Goal: Transaction & Acquisition: Book appointment/travel/reservation

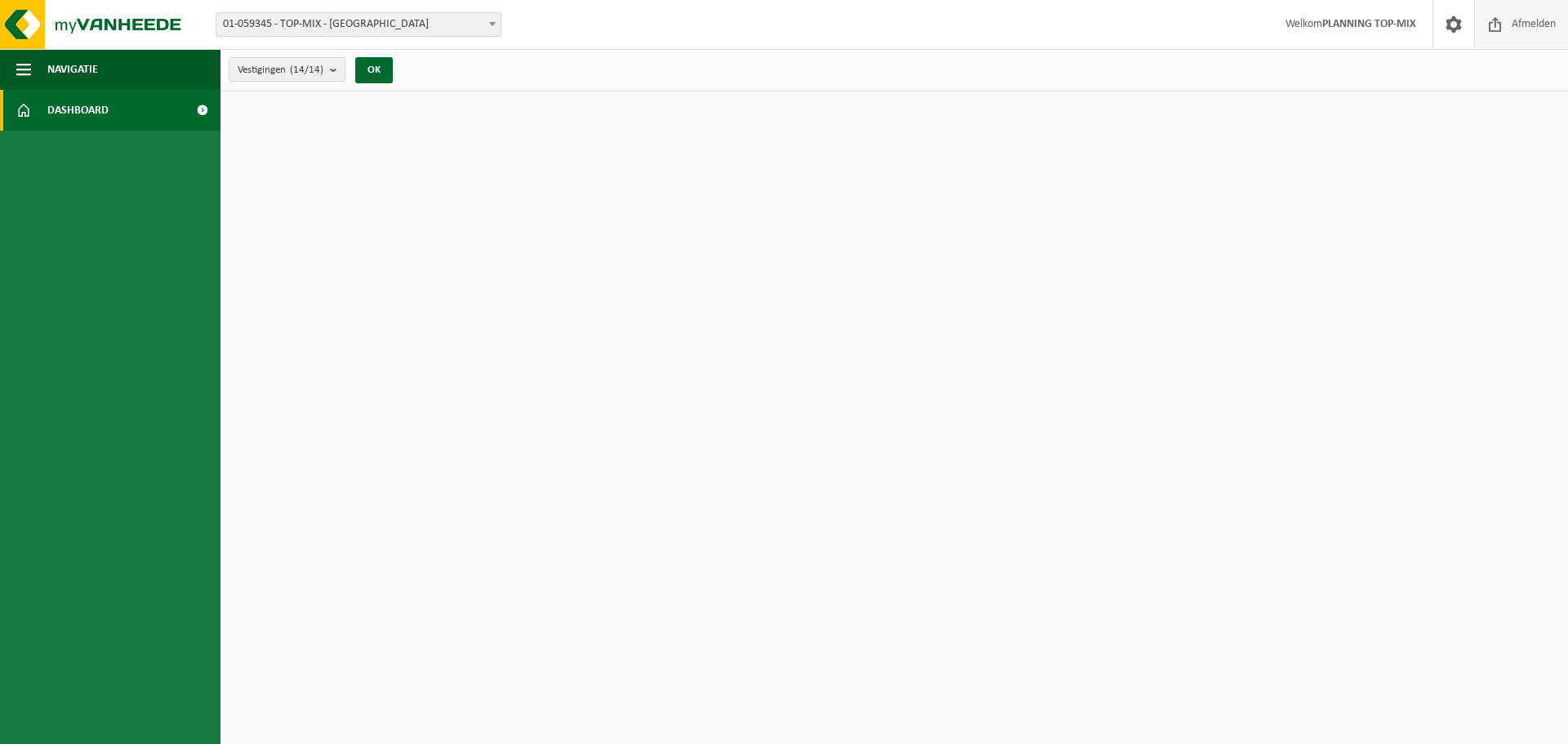
click at [1524, 28] on span "Afmelden" at bounding box center [1533, 24] width 53 height 48
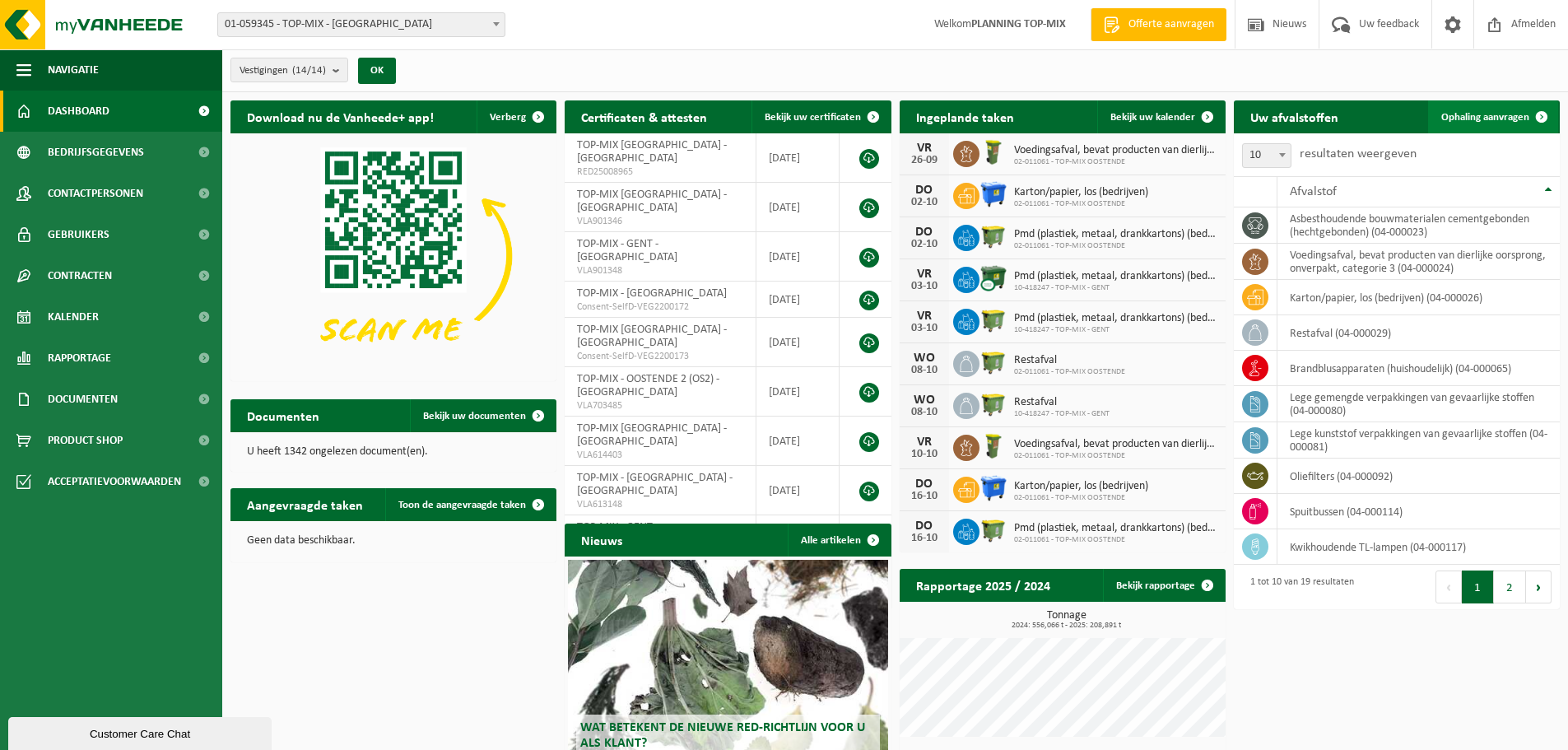
click at [1496, 109] on link "Ophaling aanvragen" at bounding box center [1493, 117] width 130 height 33
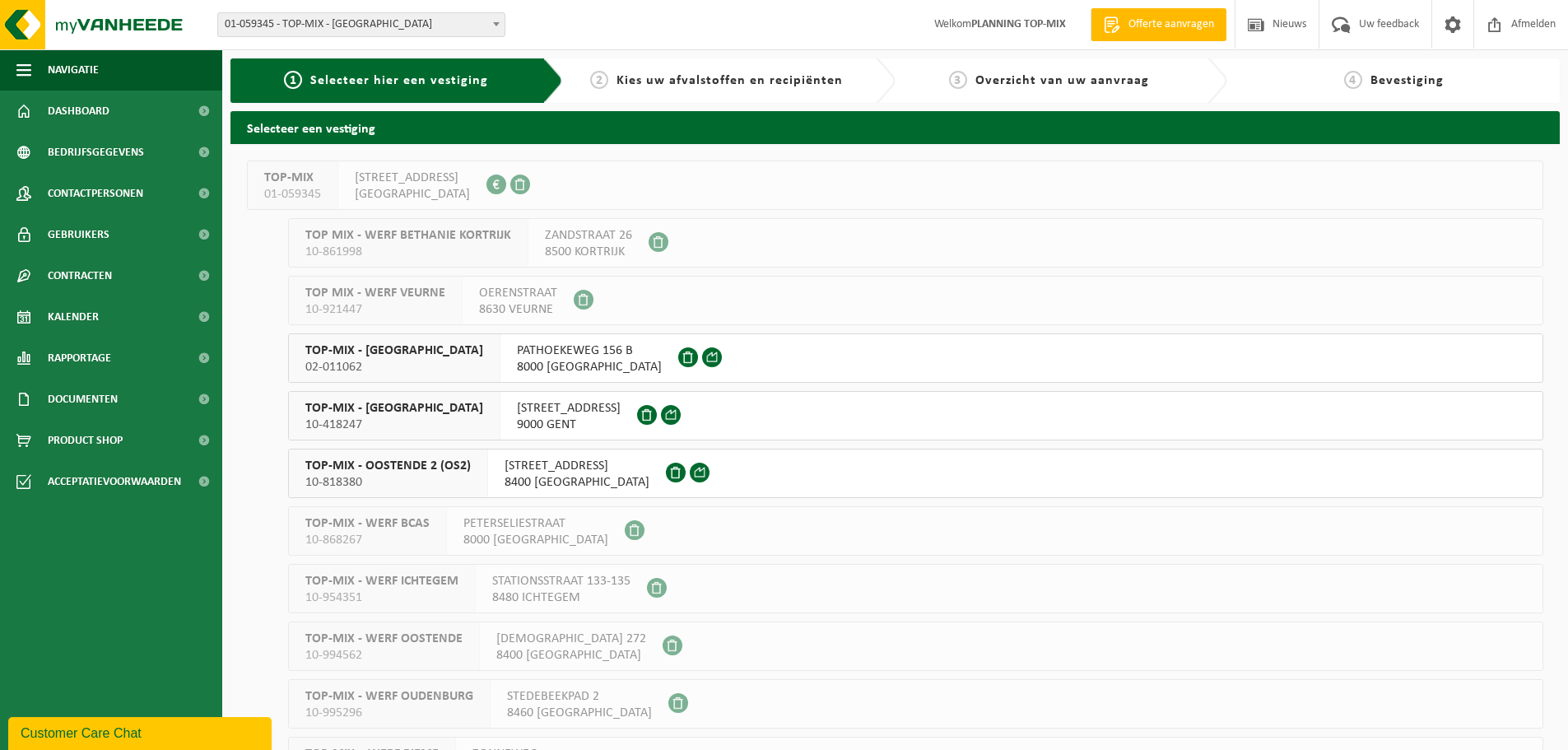
click at [530, 475] on span "8400 OOSTENDE" at bounding box center [577, 482] width 145 height 16
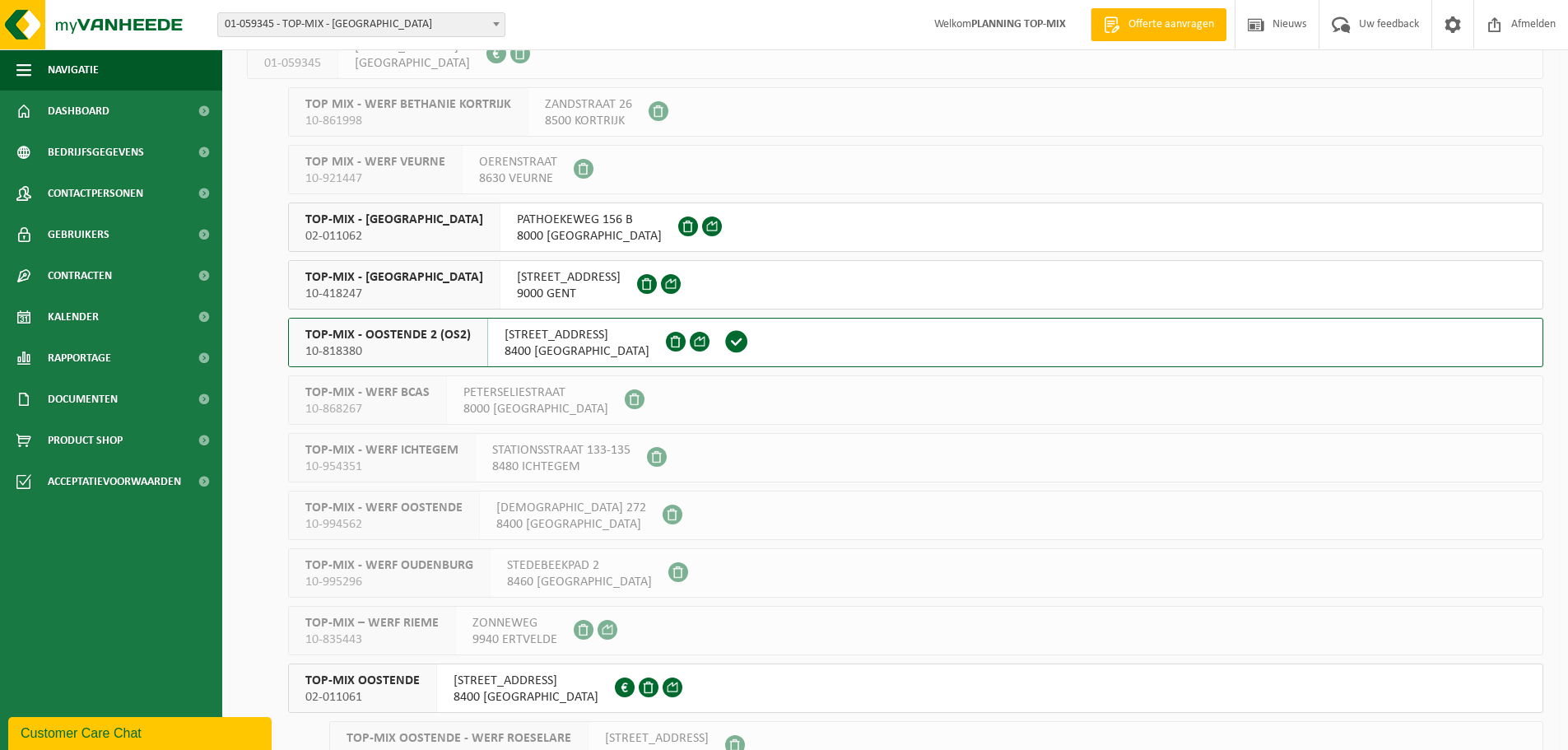
scroll to position [275, 0]
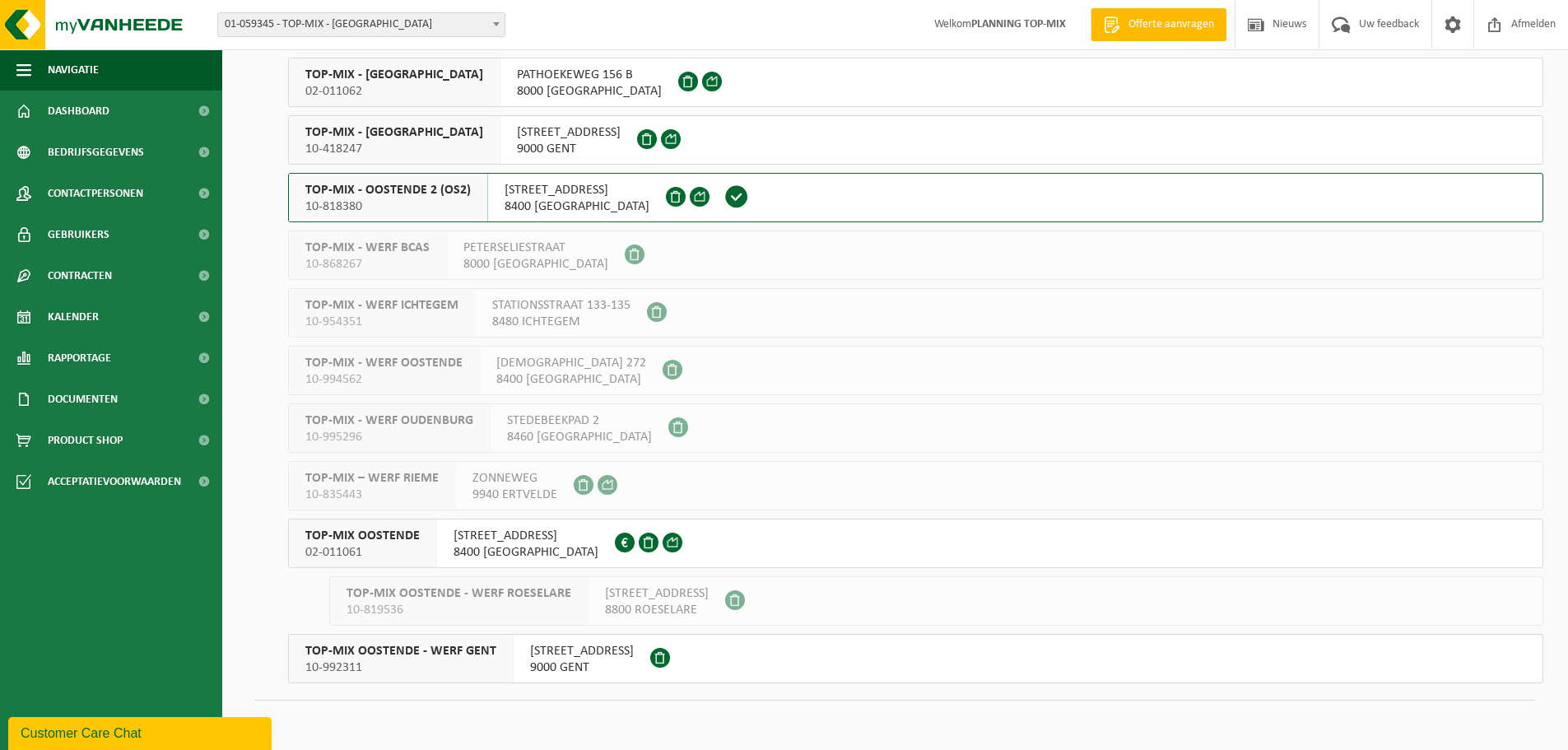
click at [481, 540] on span "OUDENBURGSESTEENWEG 108" at bounding box center [526, 535] width 145 height 16
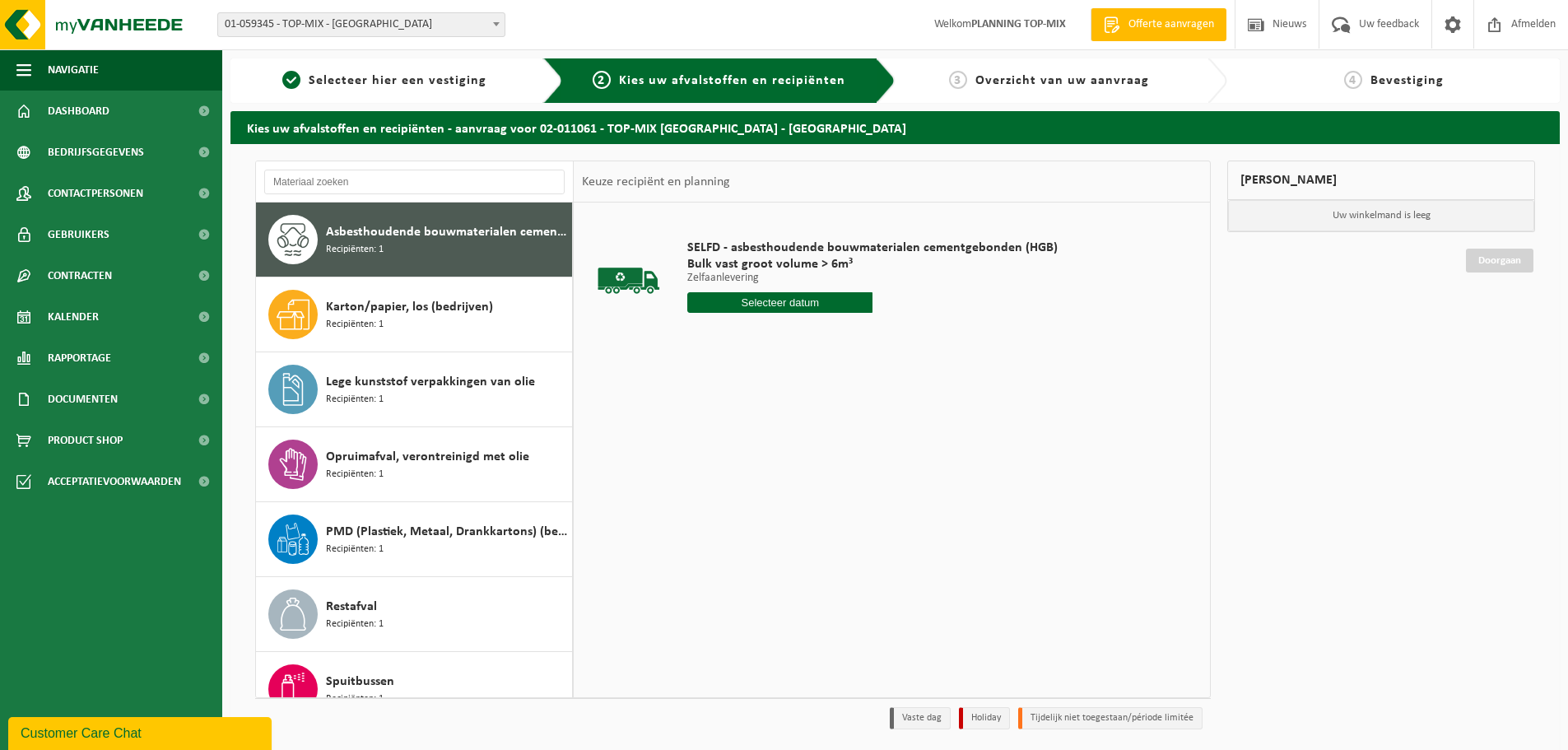
click at [1413, 324] on div "Mijn winkelmand Uw winkelmand is leeg Doorgaan" at bounding box center [1382, 448] width 325 height 577
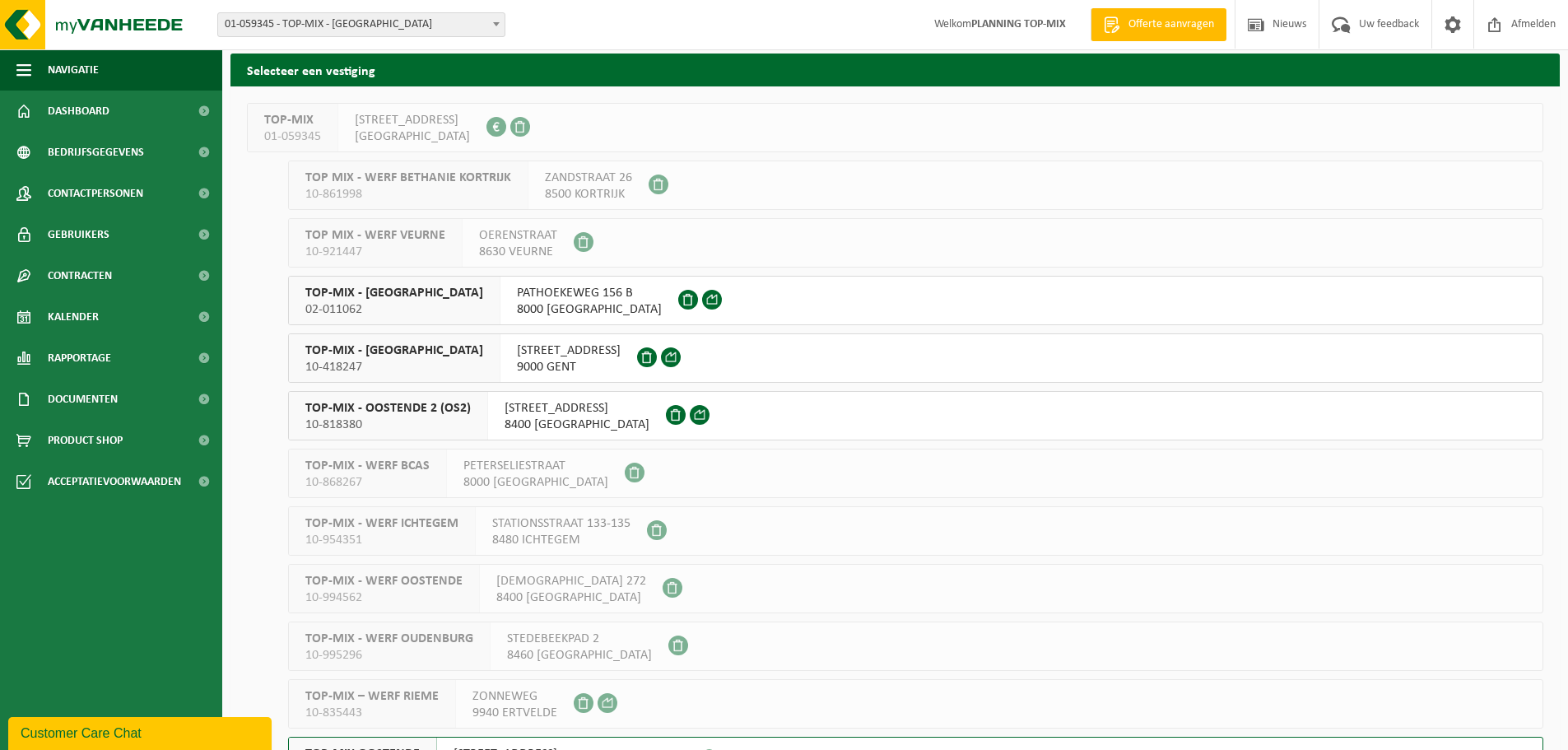
scroll to position [29, 0]
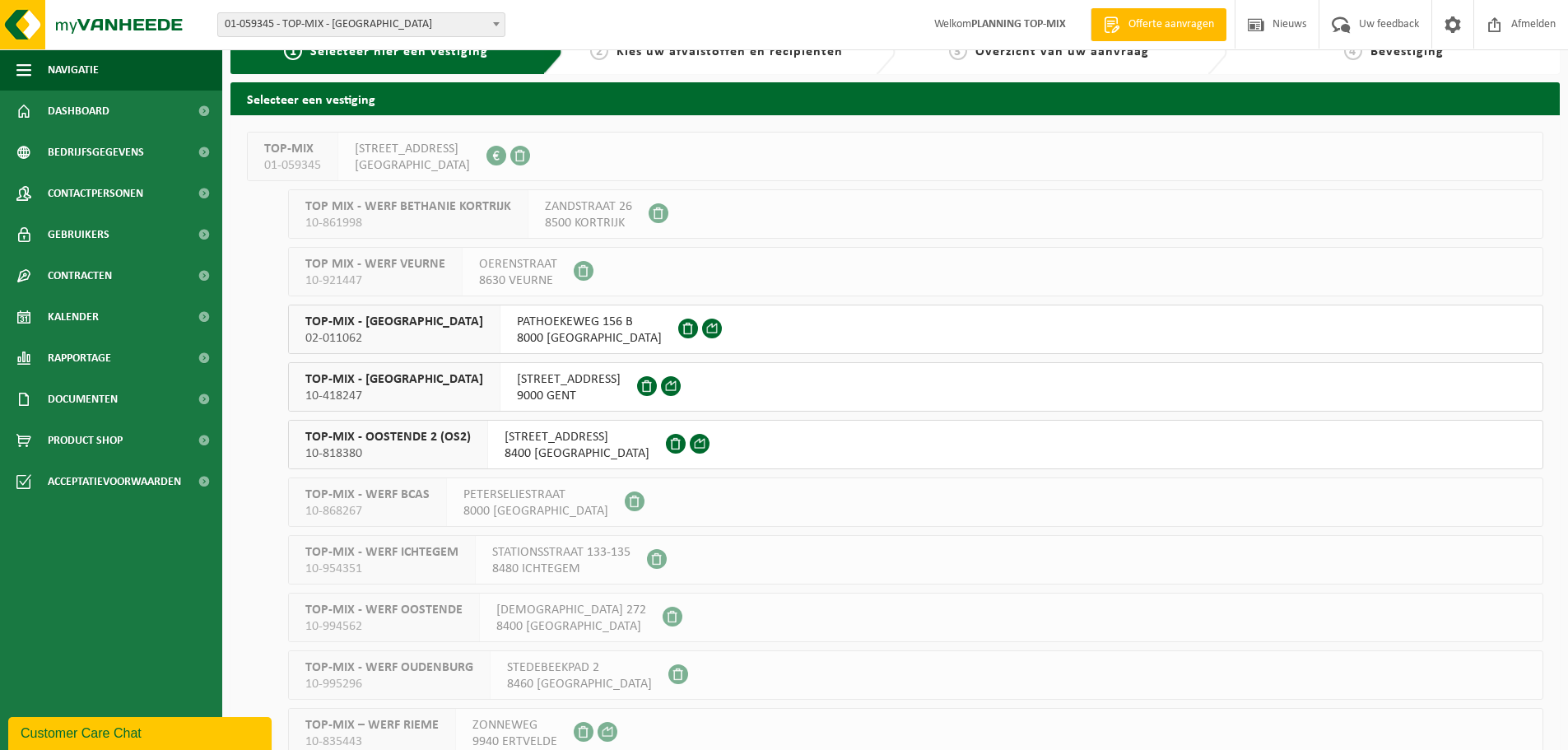
click at [414, 337] on div "TOP-MIX - [GEOGRAPHIC_DATA] 02-011062" at bounding box center [394, 329] width 212 height 47
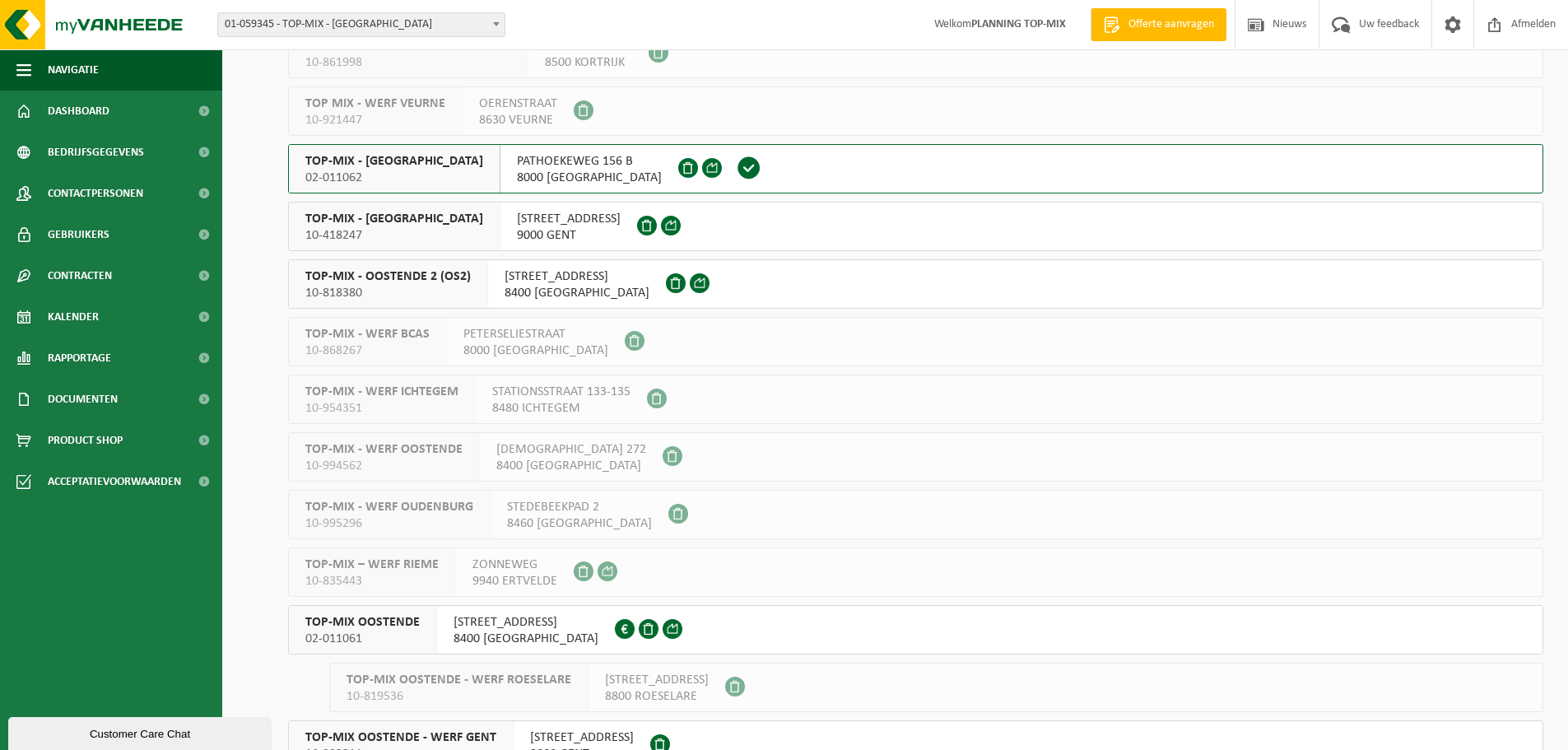
scroll to position [275, 0]
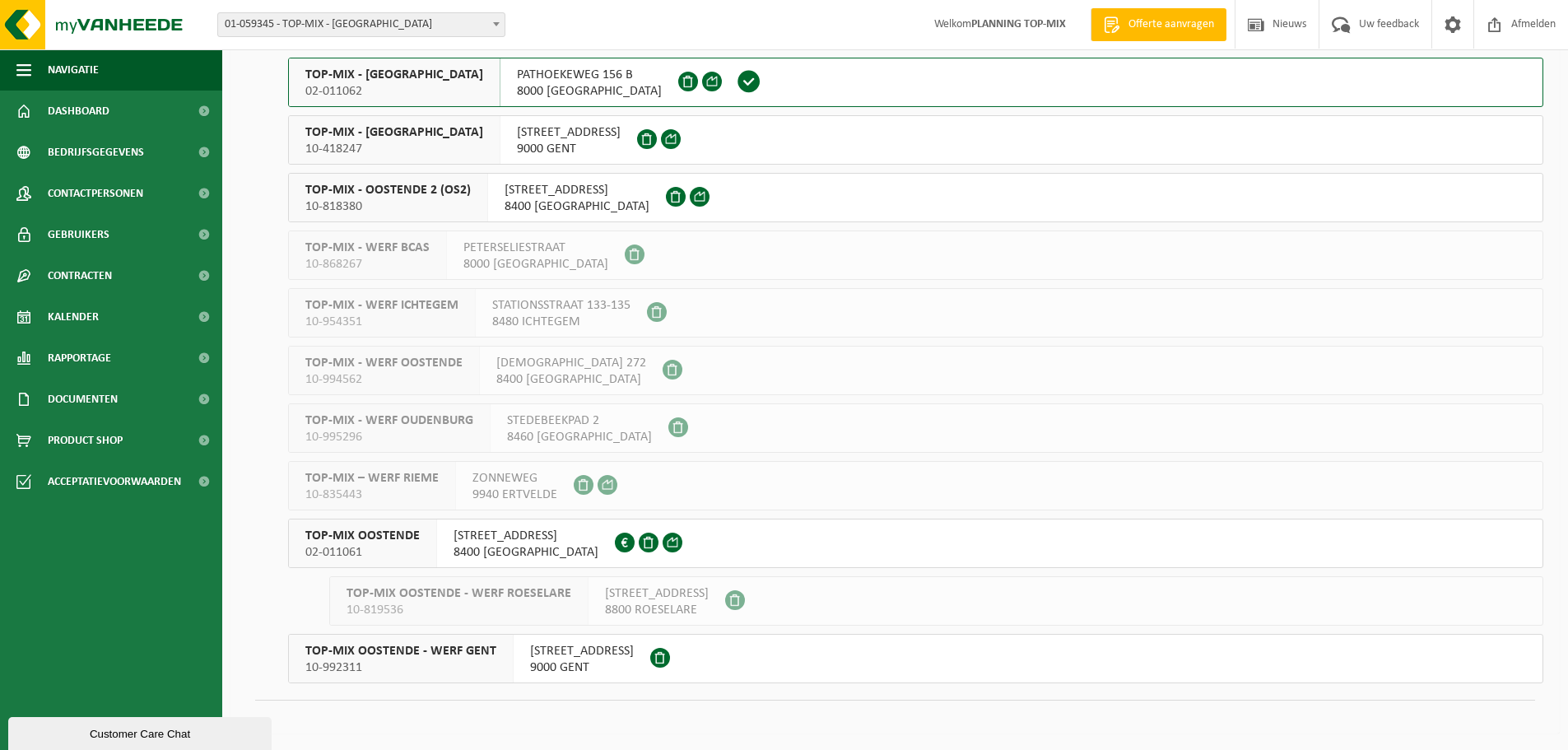
click at [366, 541] on span "TOP-MIX OOSTENDE" at bounding box center [362, 535] width 114 height 16
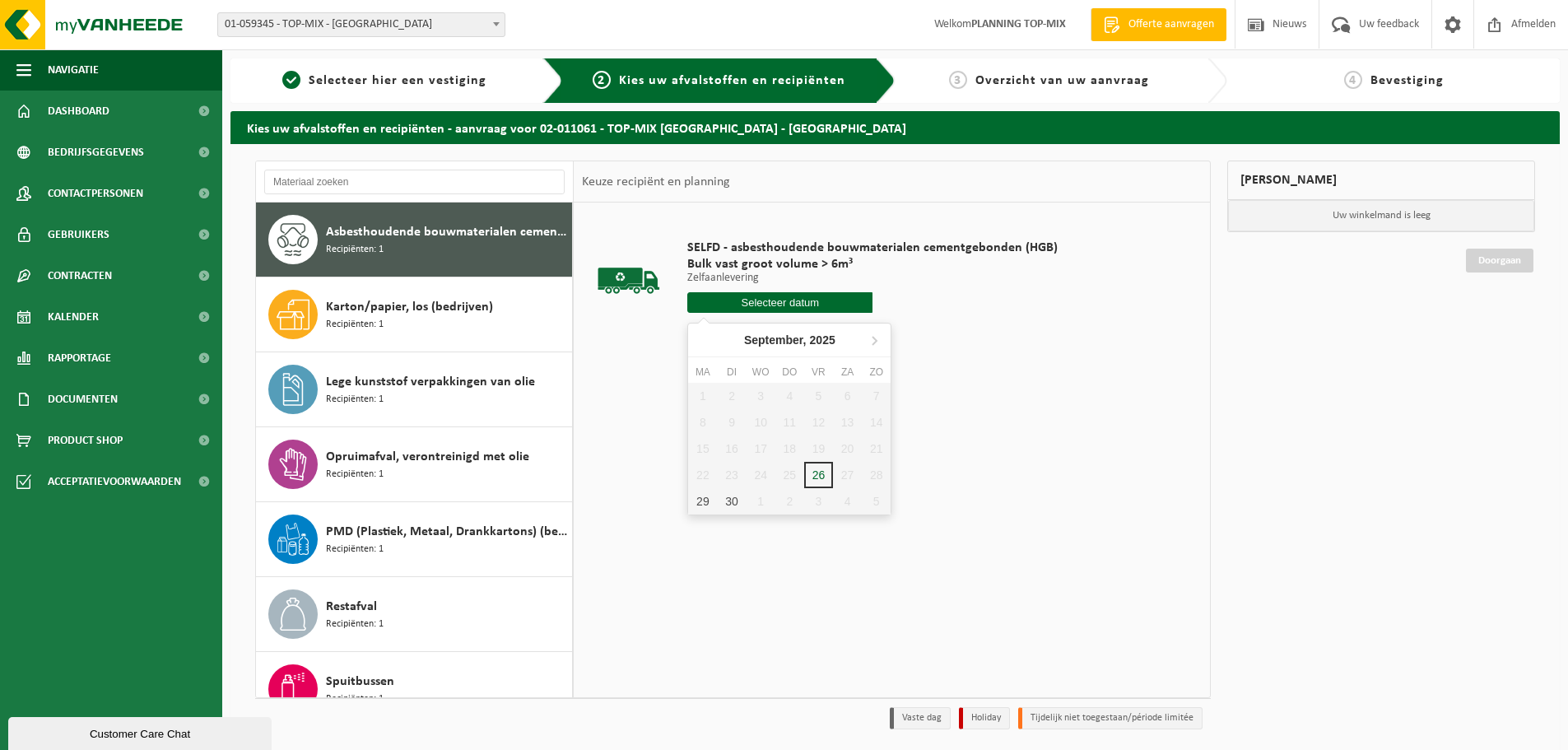
drag, startPoint x: 827, startPoint y: 307, endPoint x: 770, endPoint y: 301, distance: 57.3
click at [772, 300] on input "text" at bounding box center [780, 302] width 185 height 20
click at [768, 302] on input "text" at bounding box center [780, 302] width 185 height 20
click at [710, 493] on div "29" at bounding box center [702, 501] width 29 height 26
type input "Van 2025-09-29"
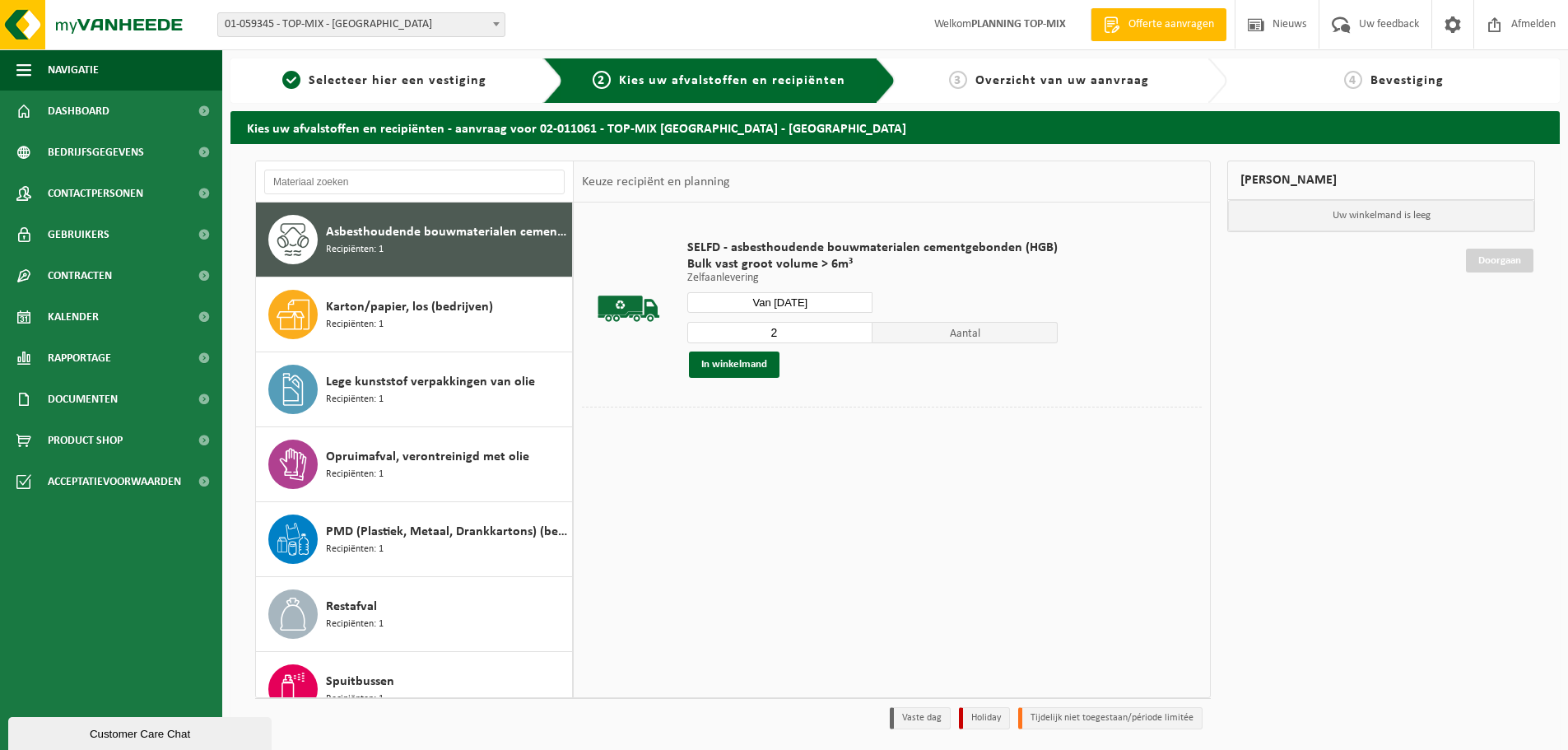
type input "2"
click at [855, 326] on input "2" at bounding box center [780, 332] width 185 height 21
click at [736, 361] on button "In winkelmand" at bounding box center [734, 364] width 91 height 26
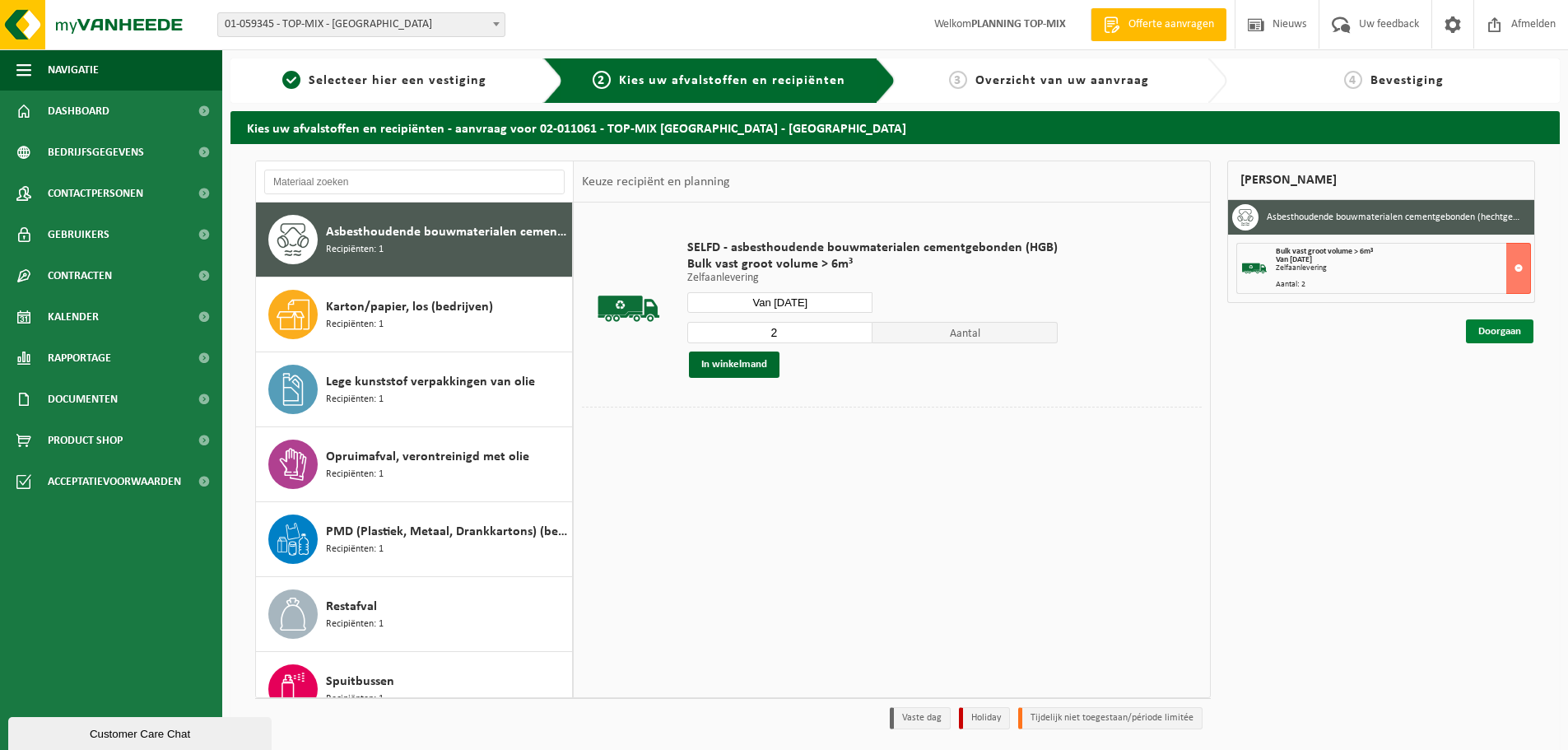
click at [1515, 335] on link "Doorgaan" at bounding box center [1499, 332] width 68 height 24
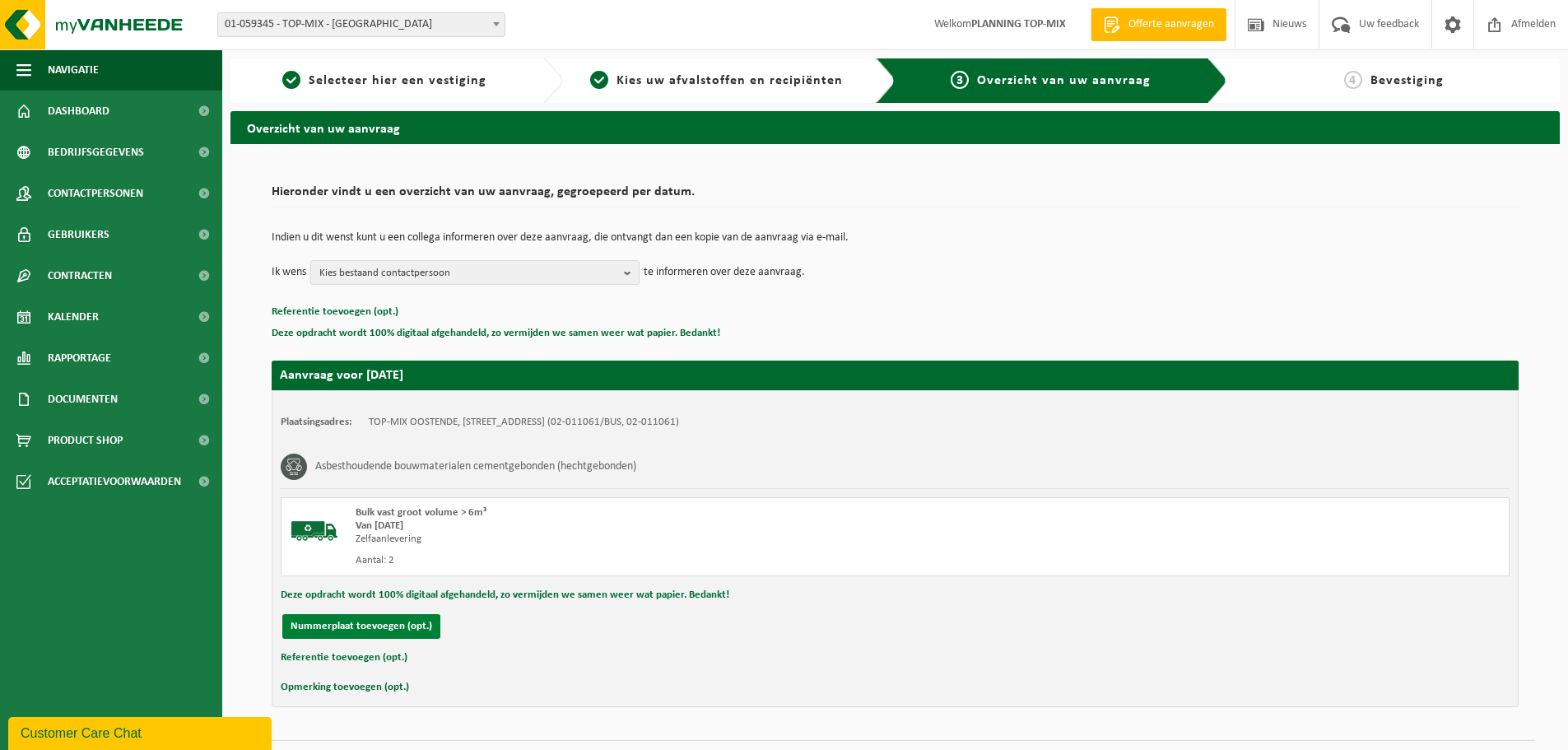
click at [403, 631] on button "Nummerplaat toevoegen (opt.)" at bounding box center [361, 627] width 158 height 25
click at [396, 625] on input "text" at bounding box center [539, 627] width 370 height 25
type input "[PERSON_NAME]"
click at [802, 632] on input "text" at bounding box center [927, 627] width 370 height 25
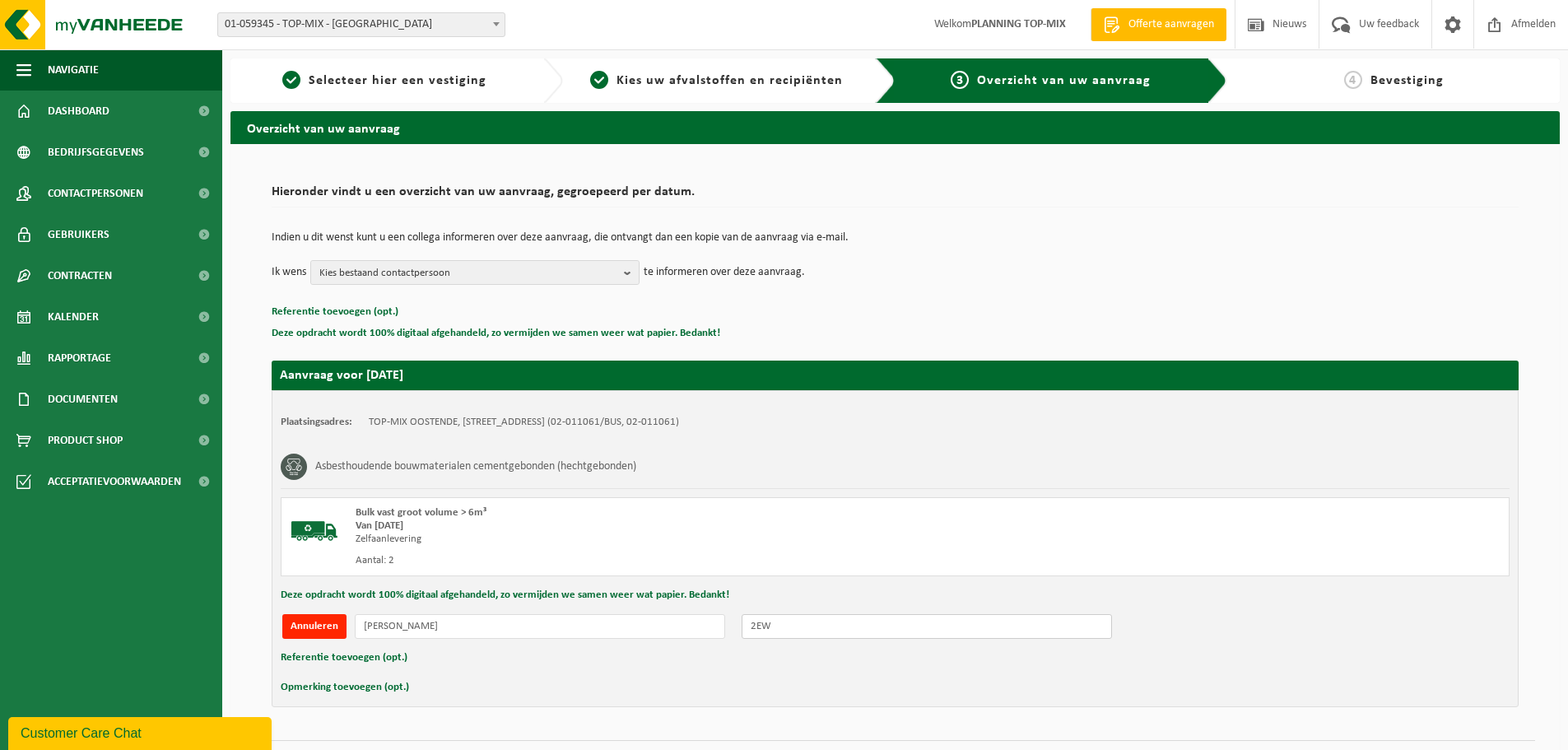
type input "2EW"
click at [470, 625] on input "[PERSON_NAME]" at bounding box center [539, 627] width 370 height 25
drag, startPoint x: 465, startPoint y: 629, endPoint x: 324, endPoint y: 632, distance: 141.0
click at [336, 633] on div "Annuleren Marc 2EW" at bounding box center [896, 627] width 1229 height 25
type input "2EWP314"
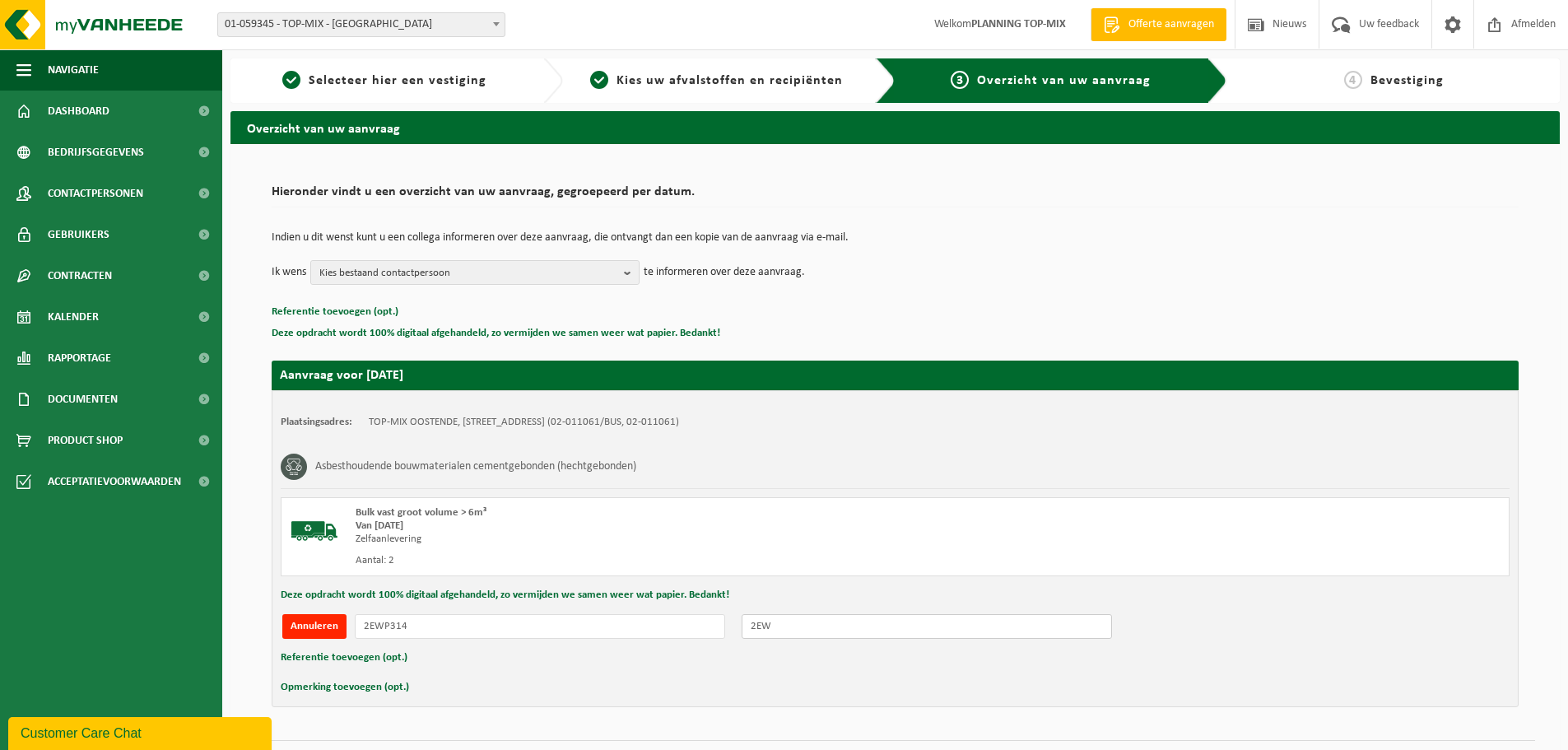
drag, startPoint x: 821, startPoint y: 631, endPoint x: 714, endPoint y: 618, distance: 107.8
click at [718, 620] on div "Annuleren 2EWP314 2EW" at bounding box center [896, 627] width 1229 height 25
type input "M"
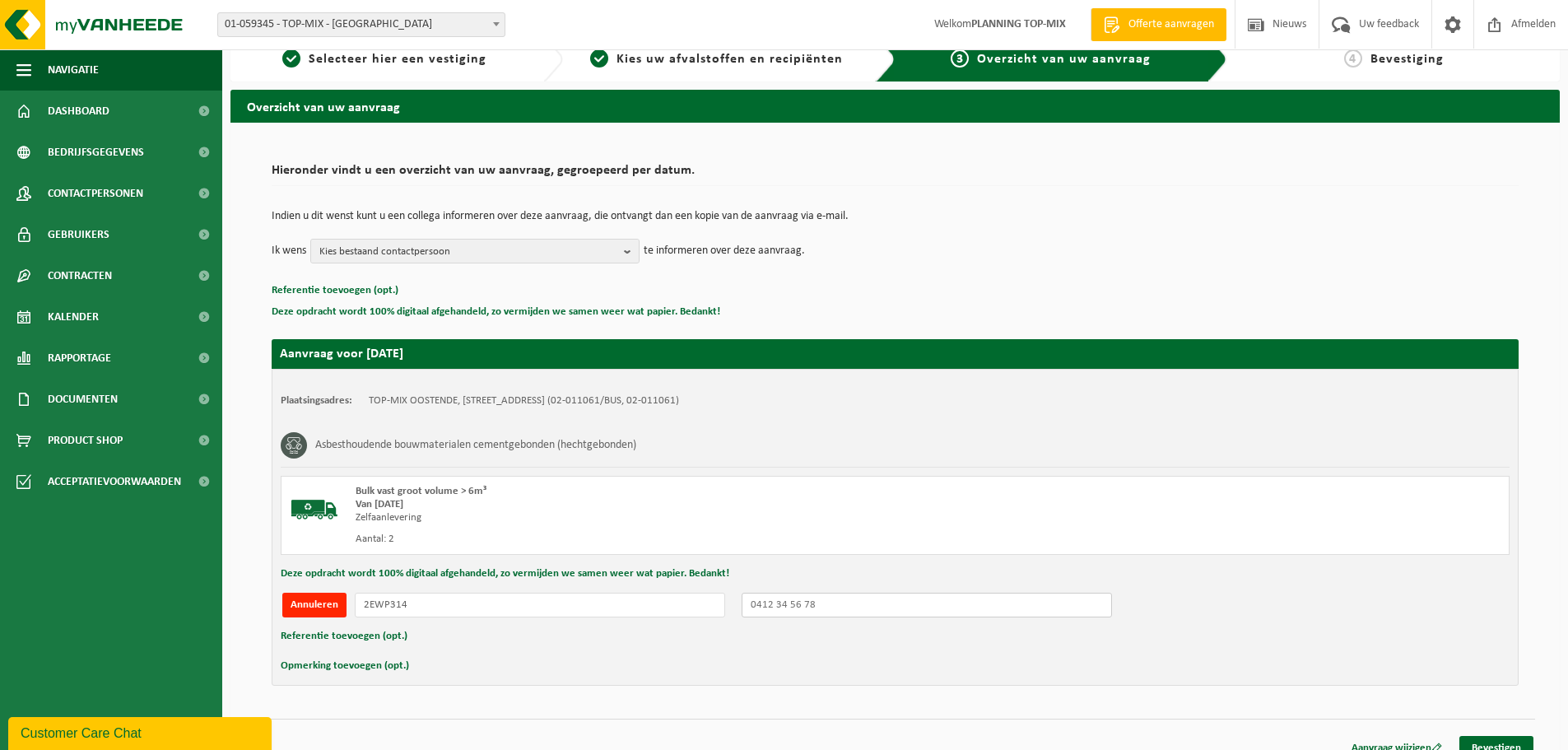
scroll to position [41, 0]
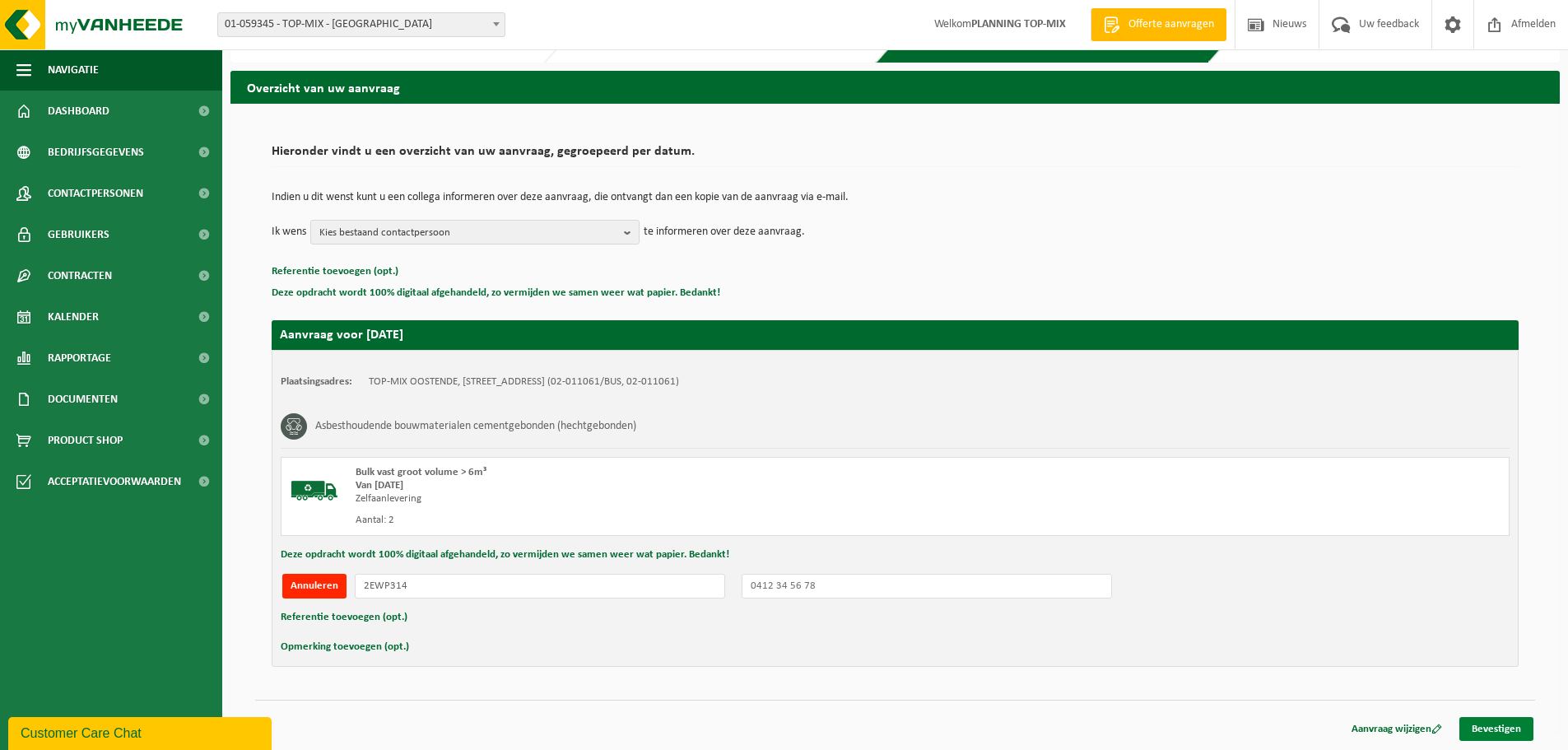
click at [1511, 727] on link "Bevestigen" at bounding box center [1496, 729] width 74 height 24
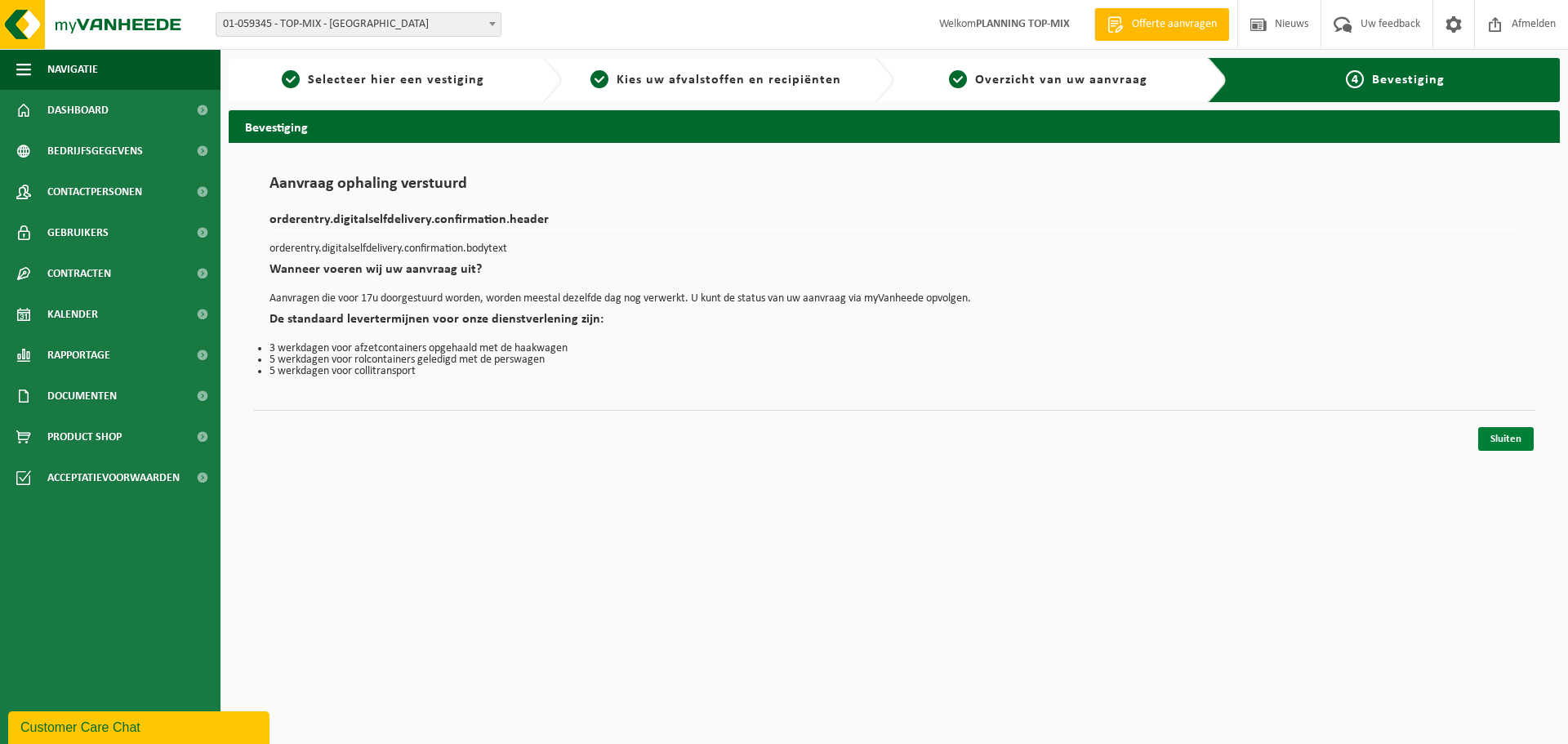
click at [1506, 435] on link "Sluiten" at bounding box center [1506, 439] width 56 height 24
